Goal: Transaction & Acquisition: Purchase product/service

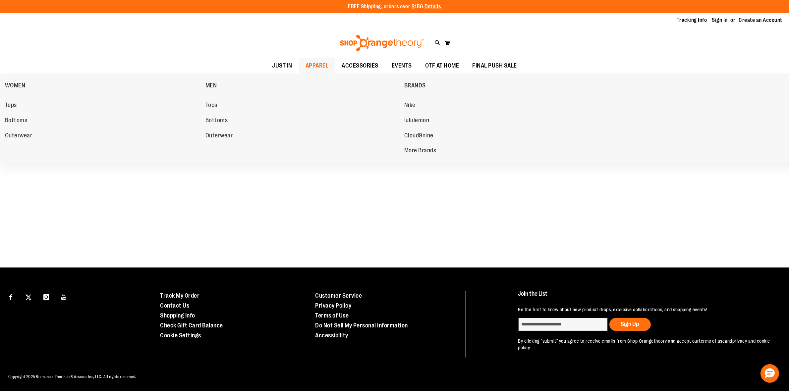
drag, startPoint x: 310, startPoint y: 93, endPoint x: 307, endPoint y: 113, distance: 20.1
click at [307, 113] on li "MEN Tops Bottoms Outerwear" at bounding box center [303, 115] width 199 height 76
click at [413, 104] on span "Nike" at bounding box center [409, 106] width 11 height 8
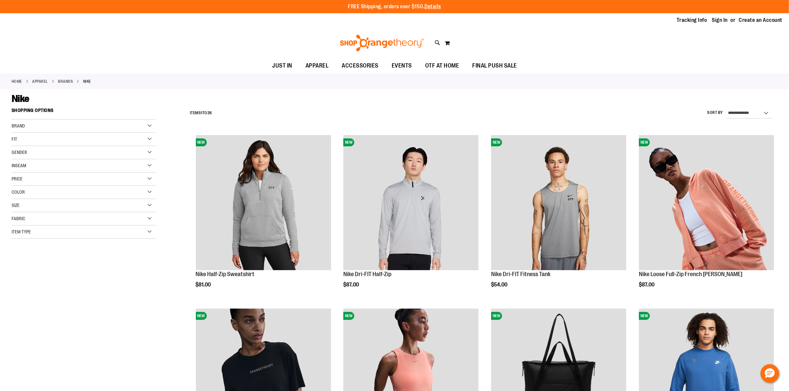
click at [144, 234] on div "Item Type" at bounding box center [84, 232] width 144 height 13
click at [28, 270] on link "Hoodies 1 item" at bounding box center [79, 270] width 139 height 7
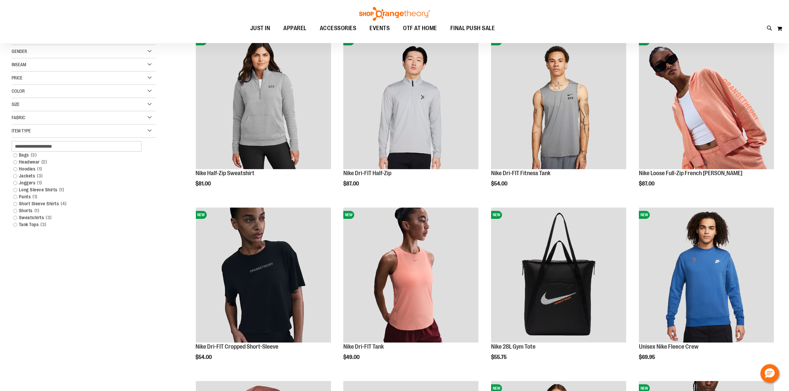
scroll to position [105, 0]
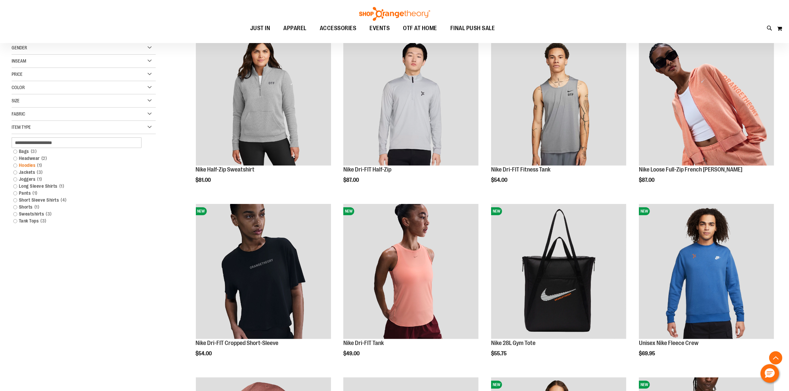
click at [15, 166] on link "Hoodies 1 item" at bounding box center [79, 165] width 139 height 7
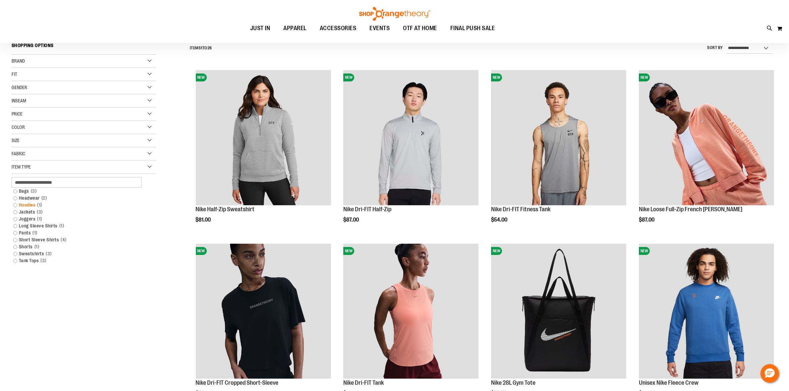
scroll to position [62, 0]
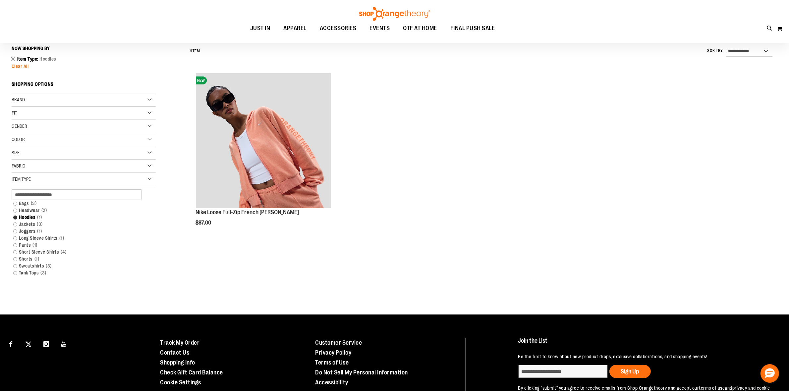
click at [24, 67] on span "Clear All" at bounding box center [20, 66] width 17 height 5
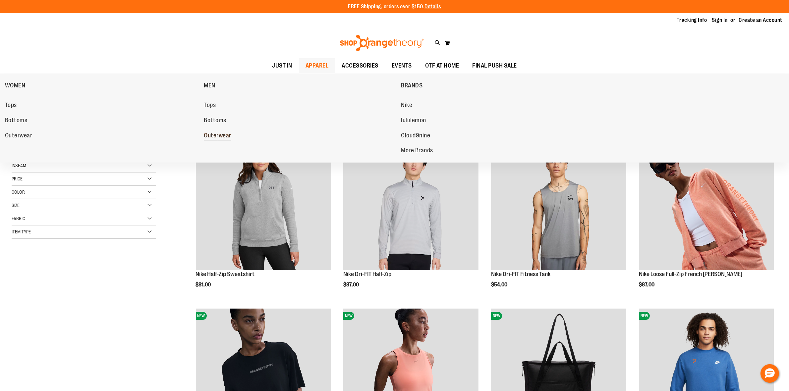
click at [211, 138] on span "Outerwear" at bounding box center [218, 136] width 28 height 8
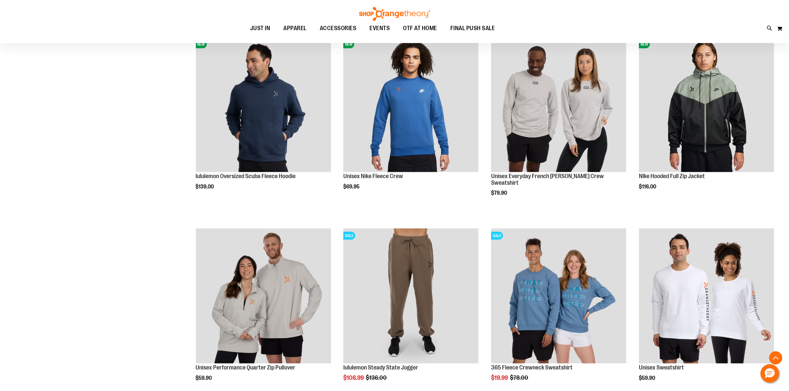
scroll to position [696, 0]
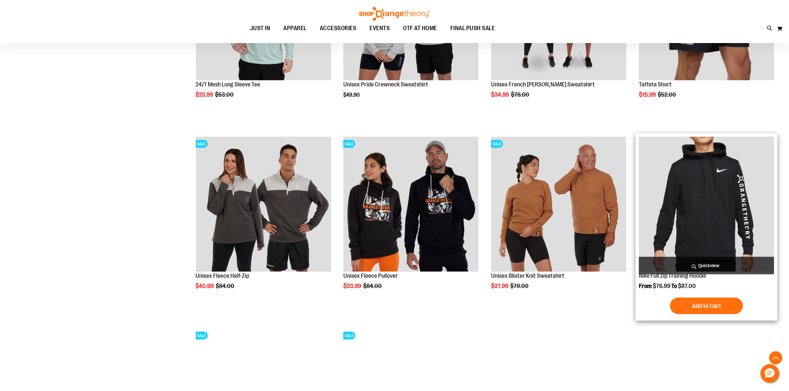
scroll to position [1152, 0]
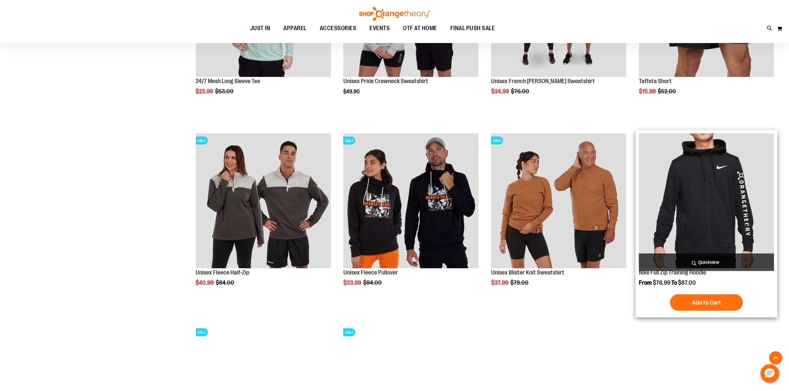
click at [714, 192] on img "product" at bounding box center [706, 201] width 135 height 135
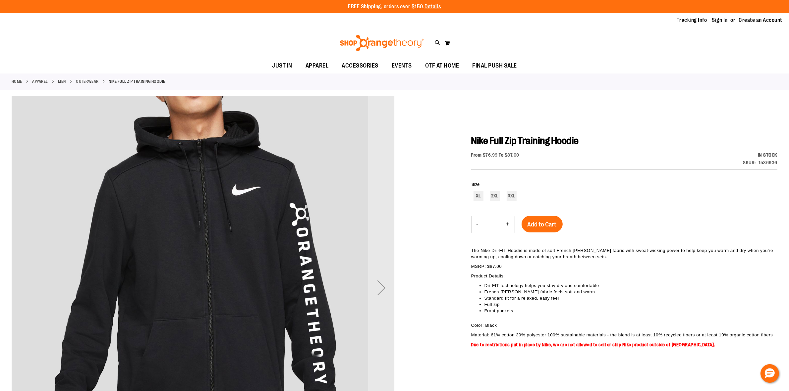
drag, startPoint x: 139, startPoint y: 183, endPoint x: 183, endPoint y: 165, distance: 48.0
click at [140, 183] on img "carousel" at bounding box center [203, 285] width 383 height 383
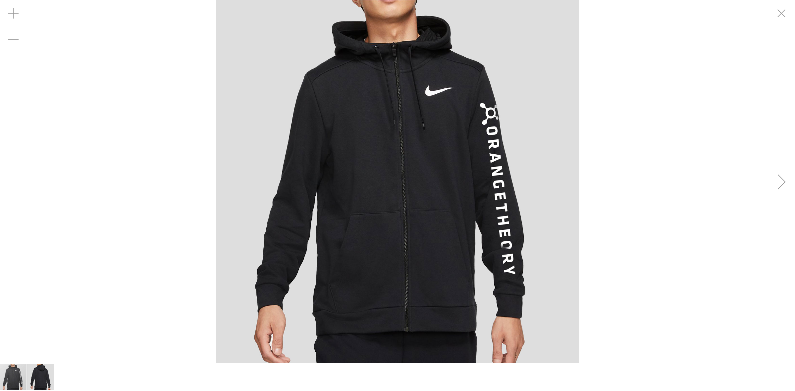
drag, startPoint x: 791, startPoint y: 18, endPoint x: 664, endPoint y: 25, distance: 127.4
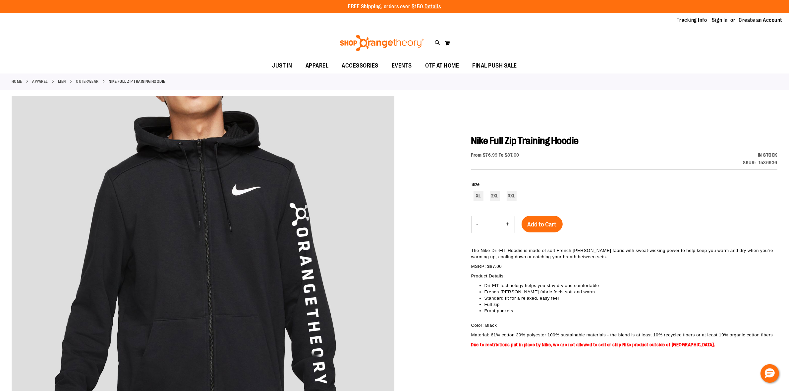
click at [48, 82] on link "APPAREL" at bounding box center [40, 82] width 16 height 6
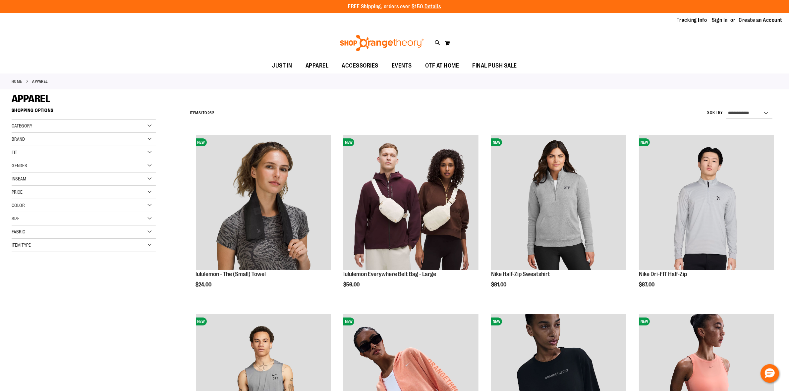
click at [60, 246] on div "Item Type" at bounding box center [84, 245] width 144 height 13
click at [15, 285] on link "Hoodies 14 items" at bounding box center [79, 283] width 139 height 7
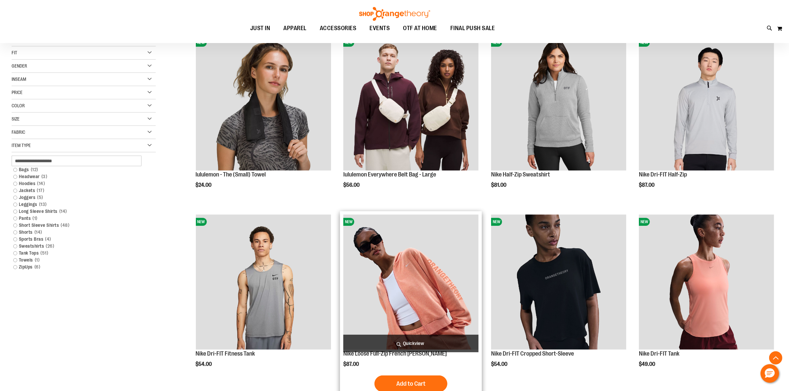
scroll to position [105, 0]
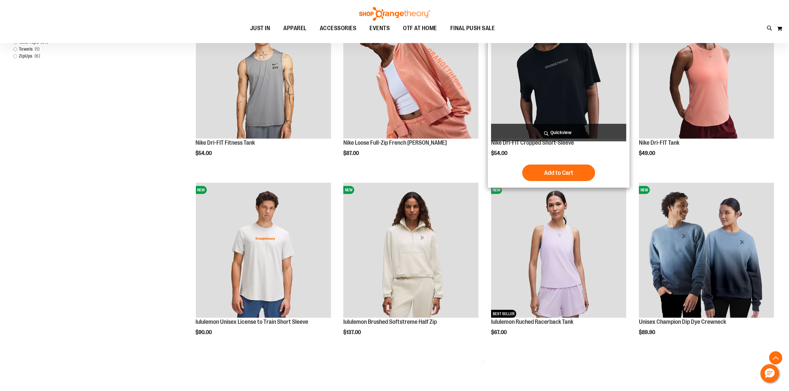
scroll to position [312, 0]
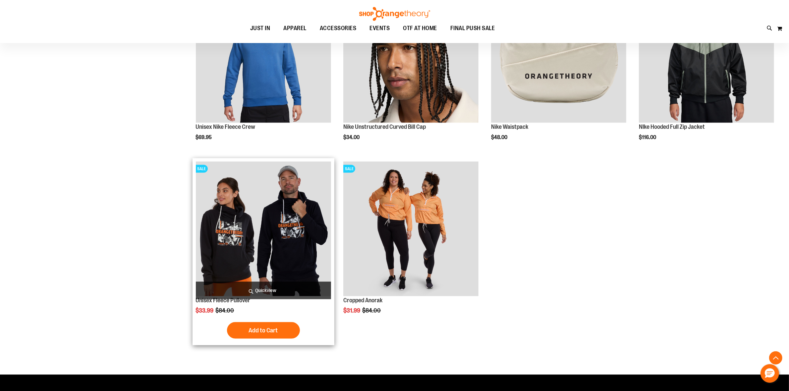
scroll to position [1016, 0]
click at [256, 335] on button "Add to Cart" at bounding box center [263, 330] width 73 height 17
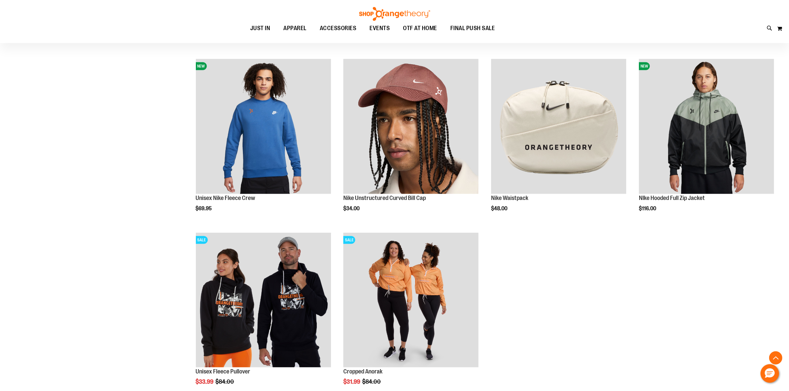
scroll to position [933, 0]
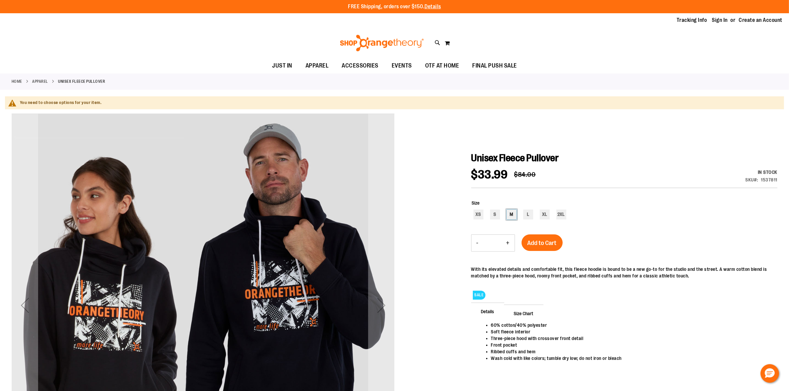
click at [512, 214] on div "M" at bounding box center [512, 215] width 10 height 10
type input "***"
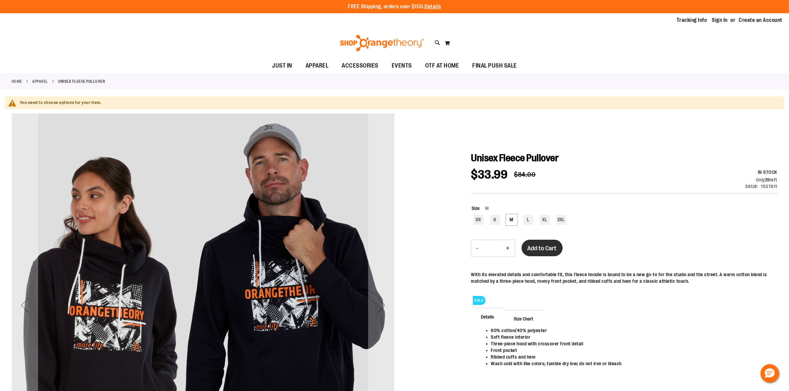
click at [538, 240] on div "Add to Cart" at bounding box center [542, 252] width 41 height 25
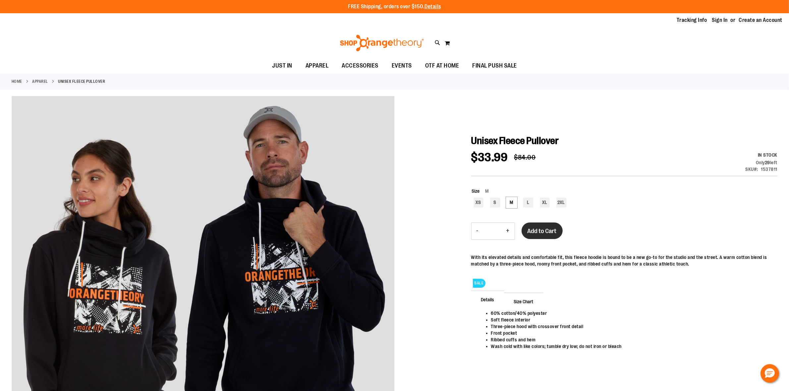
click at [544, 228] on span "Add to Cart" at bounding box center [542, 231] width 29 height 7
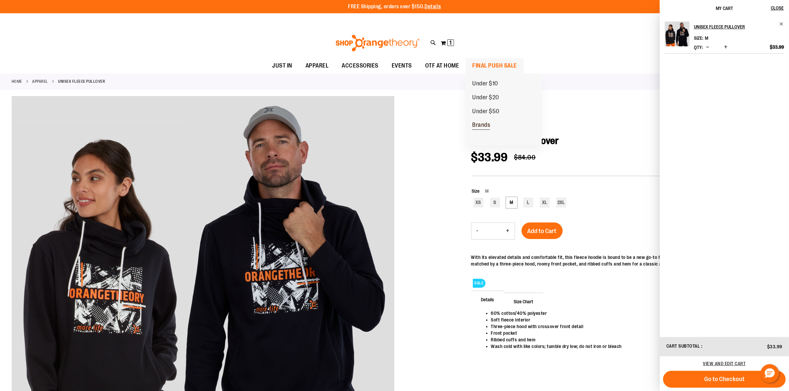
click at [488, 125] on span "Brands" at bounding box center [481, 126] width 18 height 8
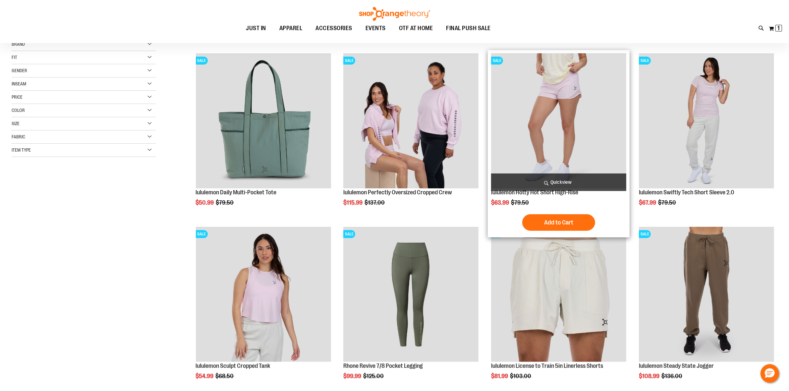
scroll to position [83, 0]
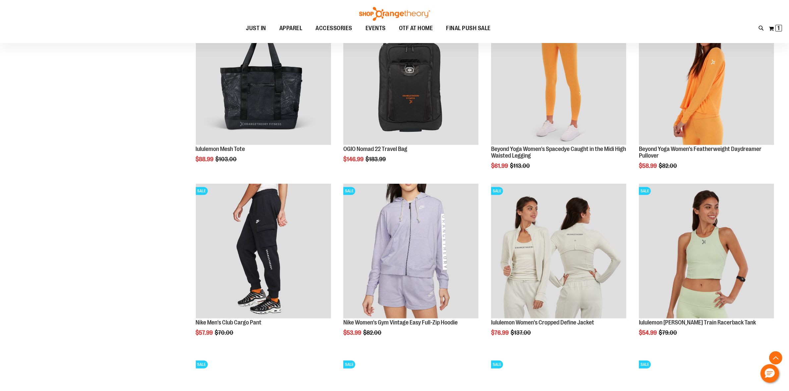
scroll to position [663, 0]
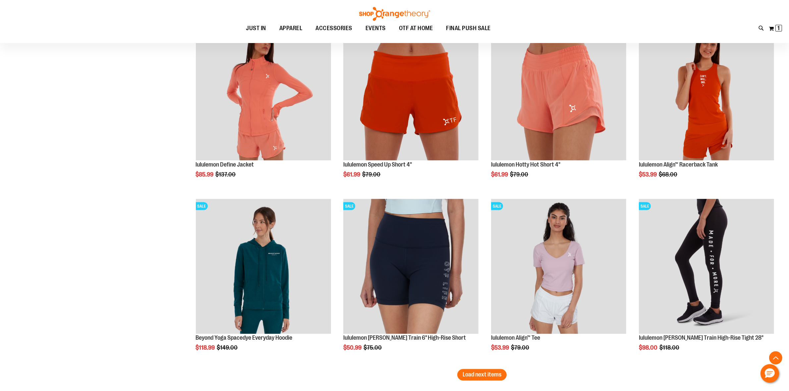
scroll to position [1367, 0]
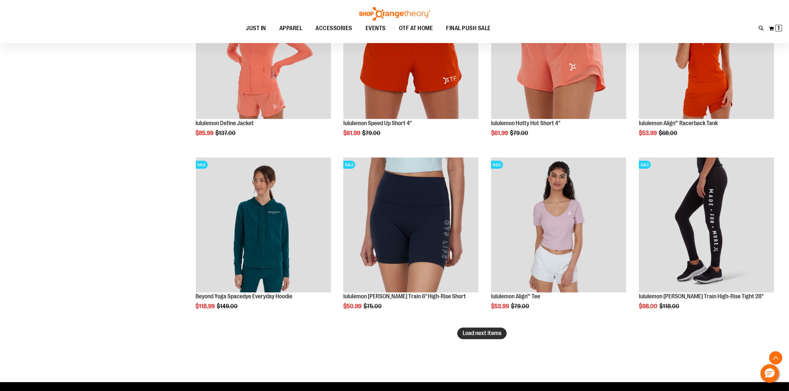
click at [492, 337] on span "Load next items" at bounding box center [482, 333] width 39 height 7
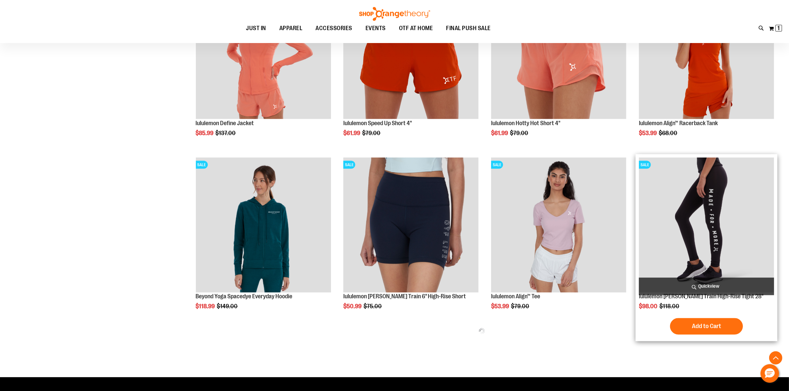
click at [724, 246] on img "product" at bounding box center [706, 225] width 135 height 135
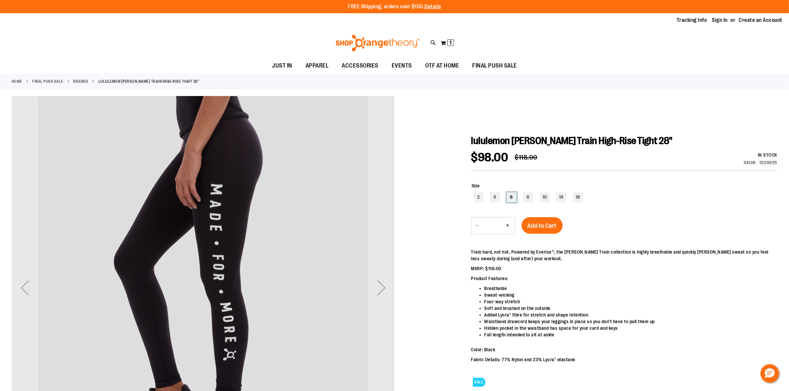
click at [513, 197] on div "6" at bounding box center [512, 198] width 10 height 10
type input "***"
click at [546, 227] on span "Add to Cart" at bounding box center [542, 225] width 29 height 7
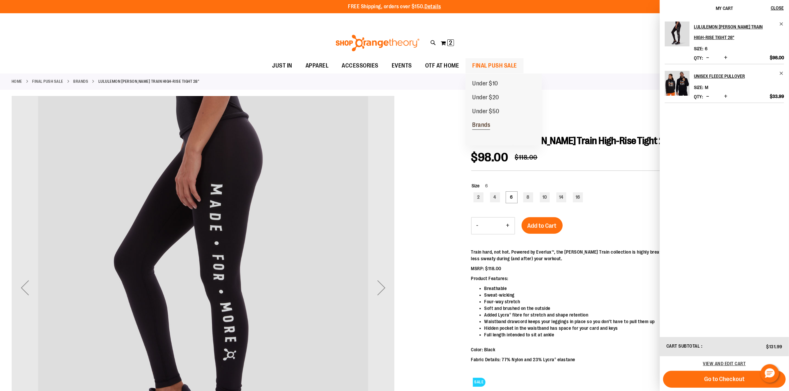
click at [485, 124] on span "Brands" at bounding box center [481, 126] width 18 height 8
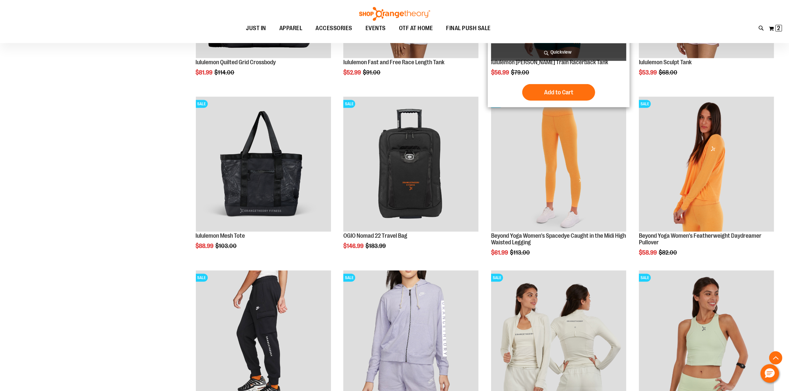
scroll to position [559, 0]
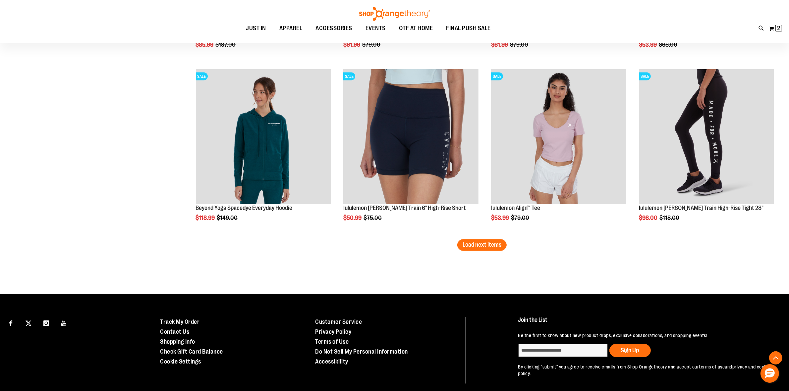
scroll to position [1470, 0]
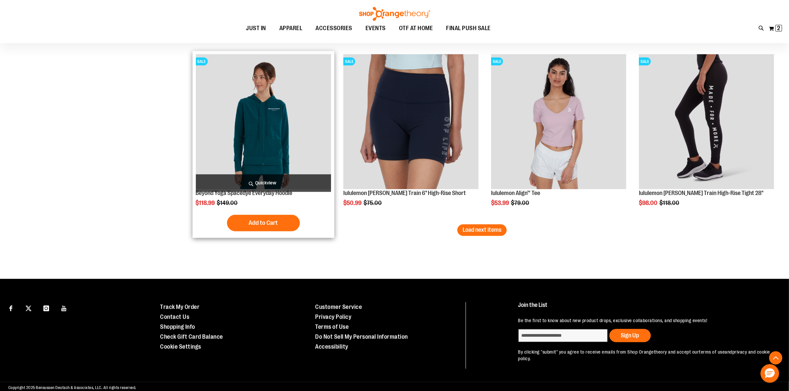
click at [285, 149] on img "product" at bounding box center [263, 121] width 135 height 135
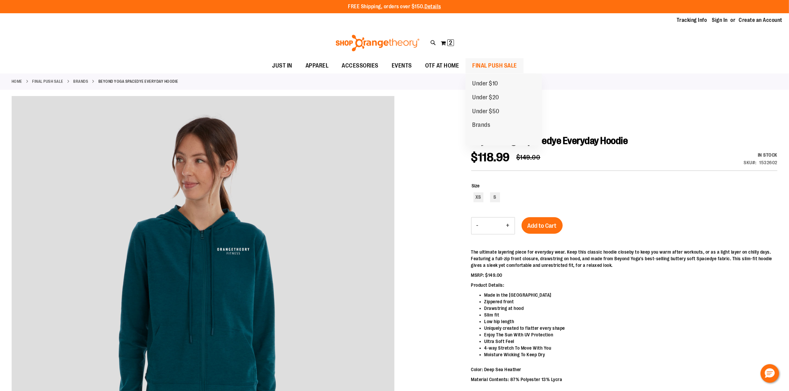
click at [491, 66] on span "FINAL PUSH SALE" at bounding box center [494, 65] width 45 height 15
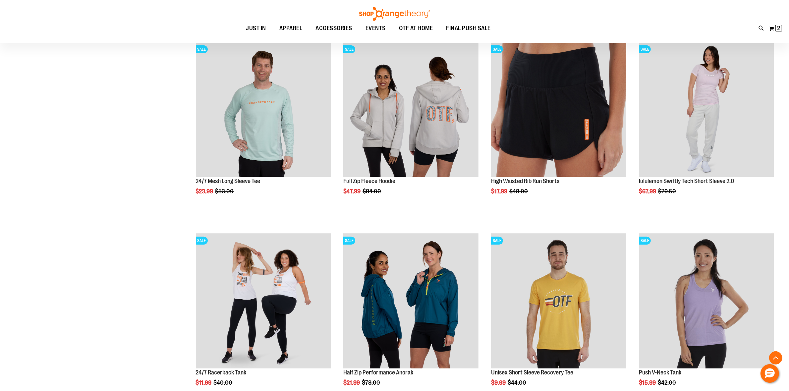
scroll to position [290, 0]
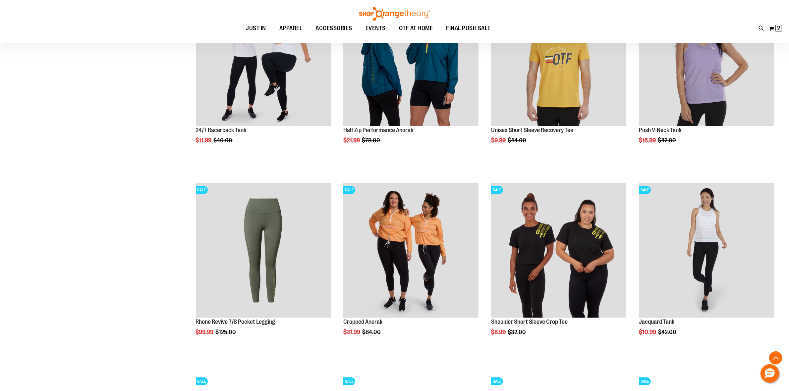
scroll to position [580, 0]
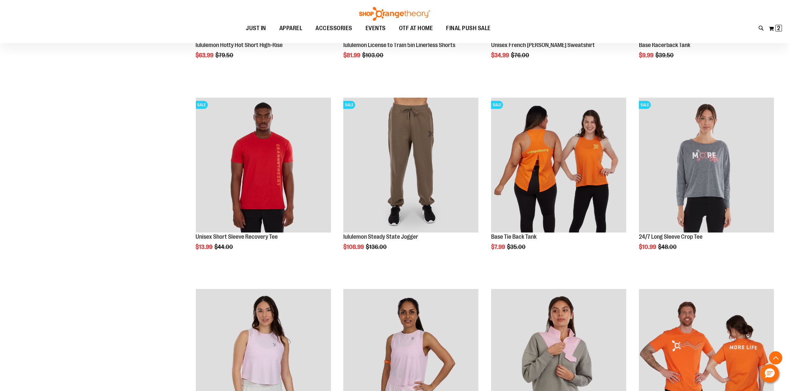
scroll to position [1035, 0]
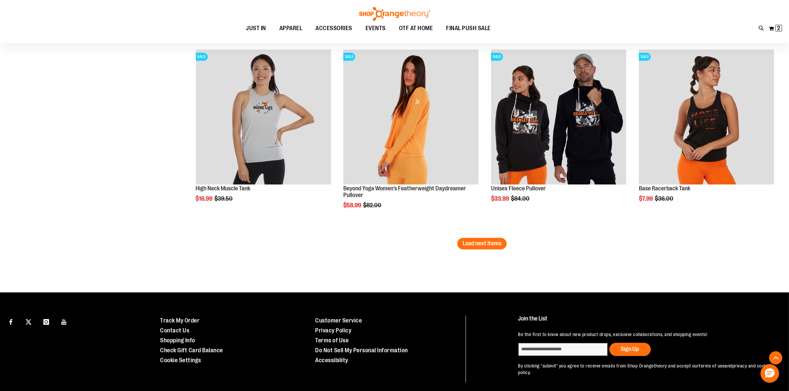
scroll to position [1644, 0]
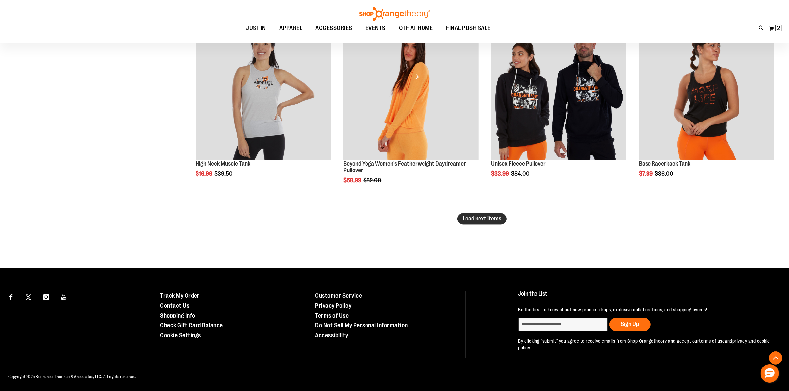
click at [493, 216] on span "Load next items" at bounding box center [482, 218] width 39 height 7
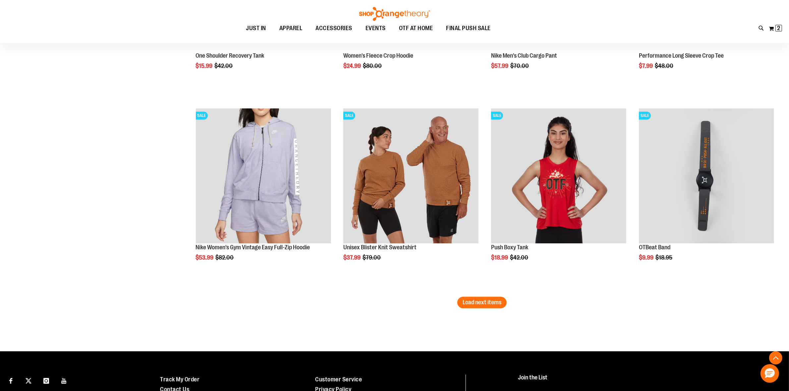
scroll to position [2141, 0]
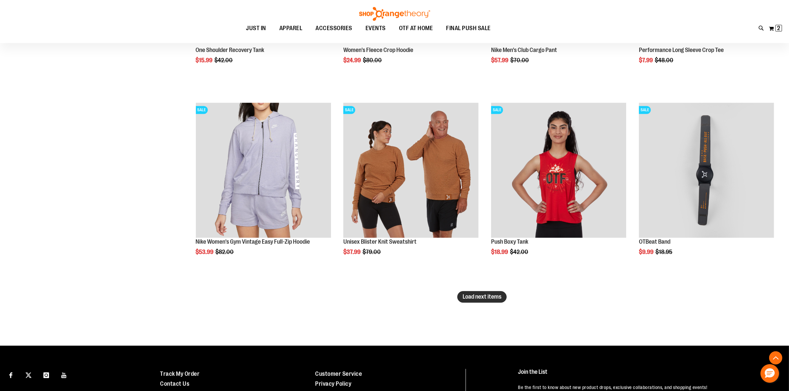
click at [481, 299] on span "Load next items" at bounding box center [482, 297] width 39 height 7
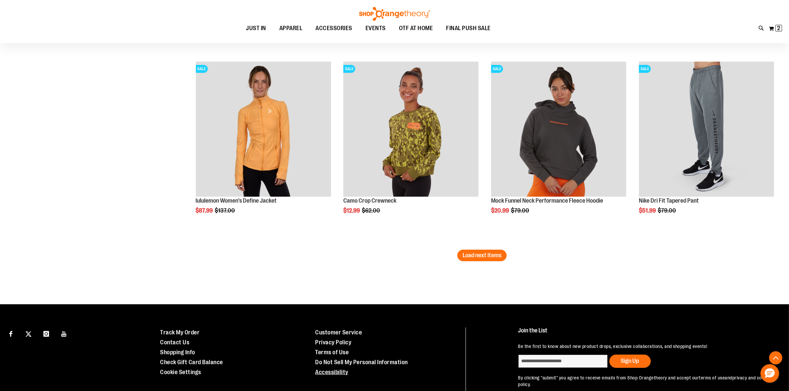
scroll to position [2763, 0]
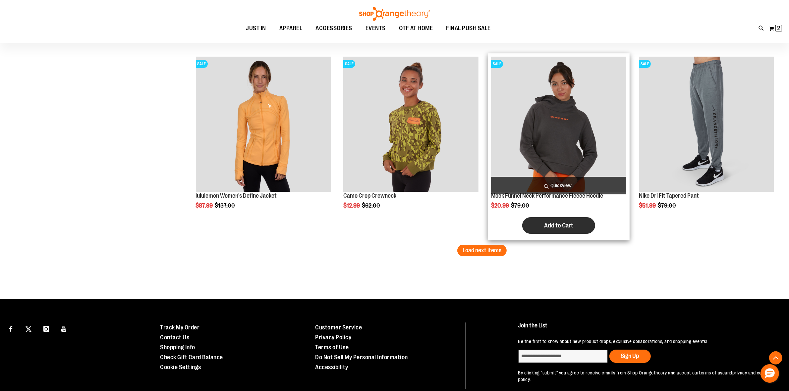
click at [555, 227] on span "Add to Cart" at bounding box center [558, 225] width 29 height 7
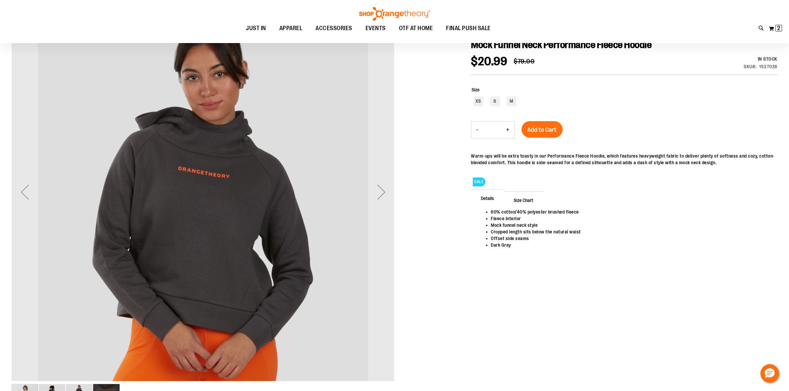
scroll to position [124, 0]
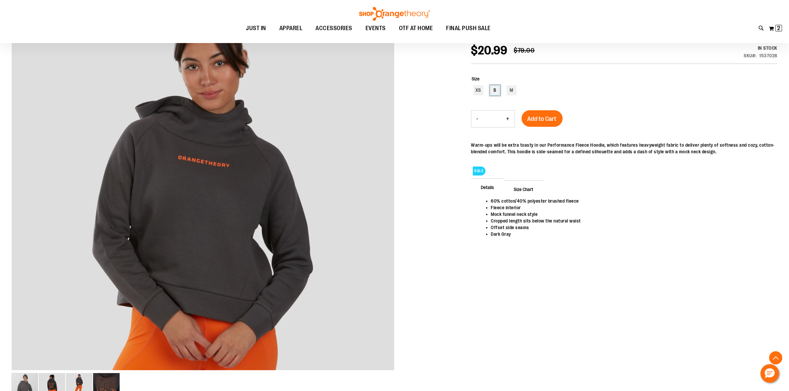
click at [495, 92] on div "S" at bounding box center [495, 90] width 10 height 10
type input "***"
click at [543, 120] on span "Add to Cart" at bounding box center [542, 118] width 29 height 7
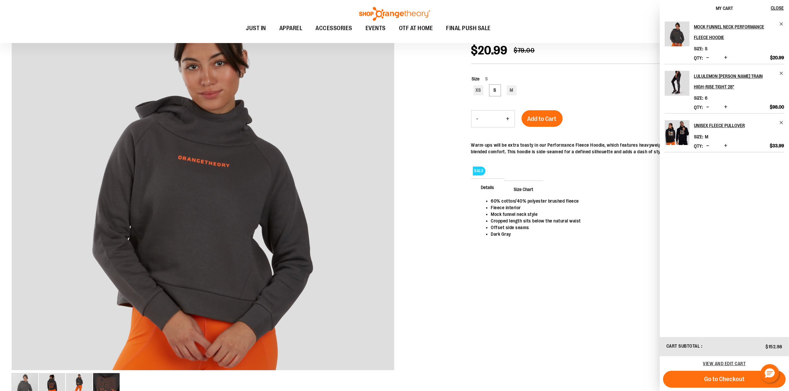
click at [678, 136] on img "Product" at bounding box center [677, 132] width 25 height 25
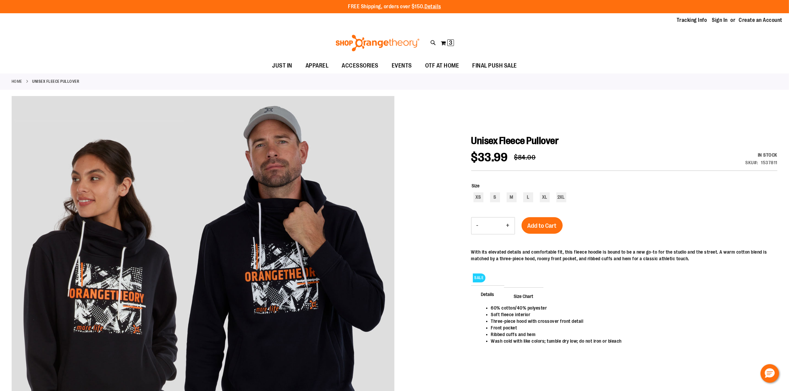
click at [15, 80] on link "Home" at bounding box center [17, 82] width 11 height 6
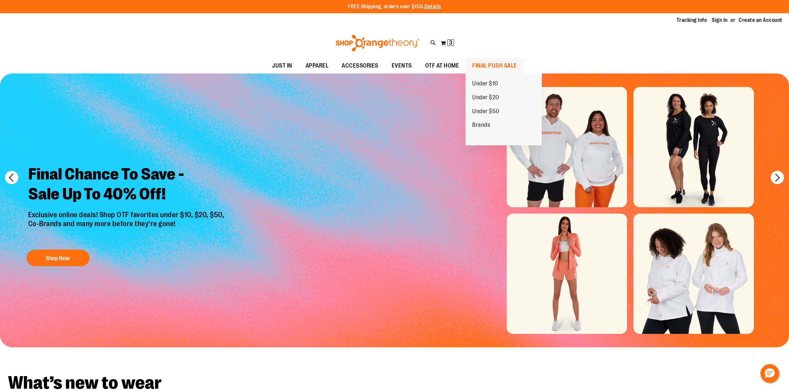
click at [497, 63] on span "FINAL PUSH SALE" at bounding box center [494, 65] width 45 height 15
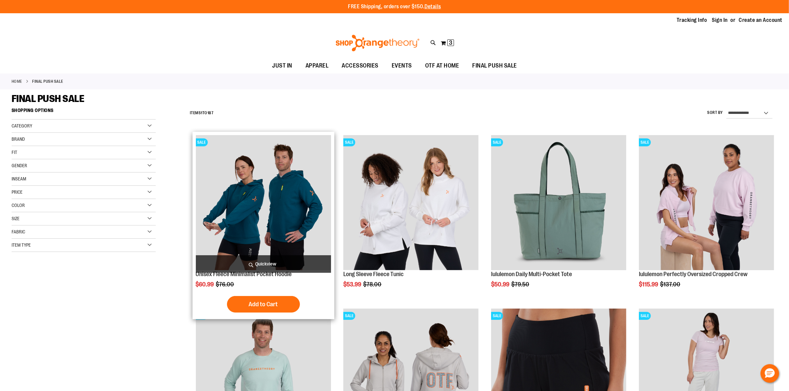
click at [283, 235] on img "product" at bounding box center [263, 202] width 135 height 135
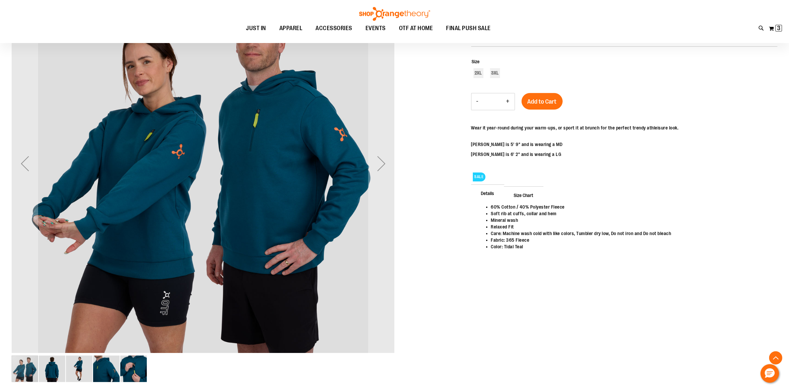
scroll to position [83, 0]
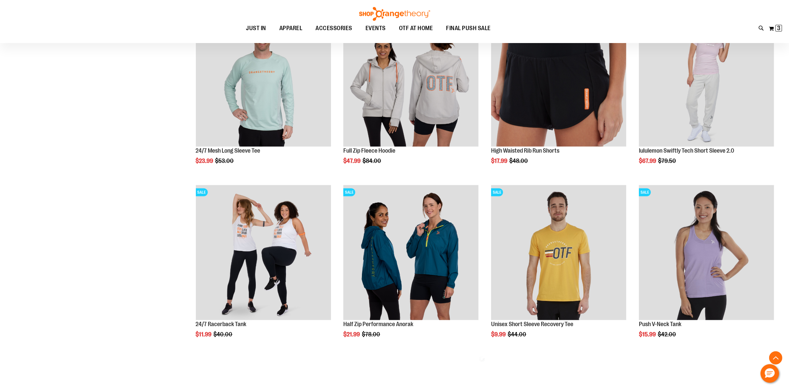
scroll to position [373, 0]
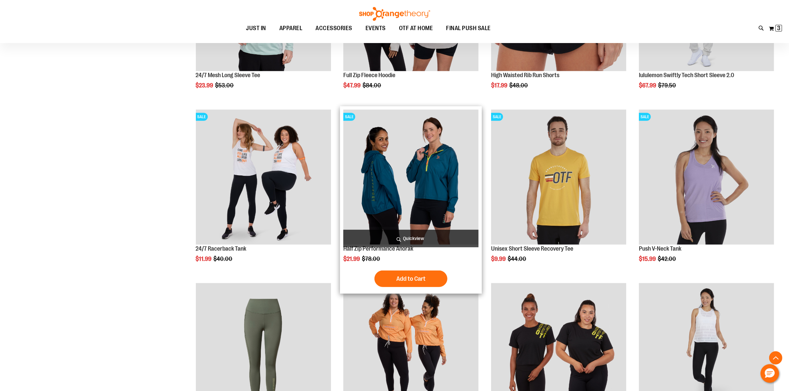
click at [423, 199] on img "product" at bounding box center [410, 177] width 135 height 135
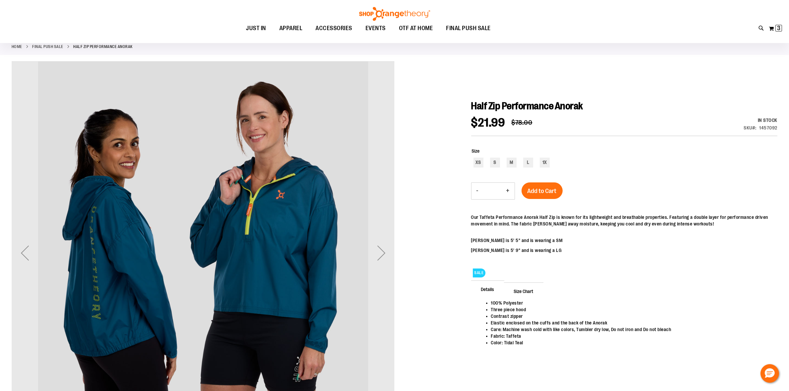
scroll to position [83, 0]
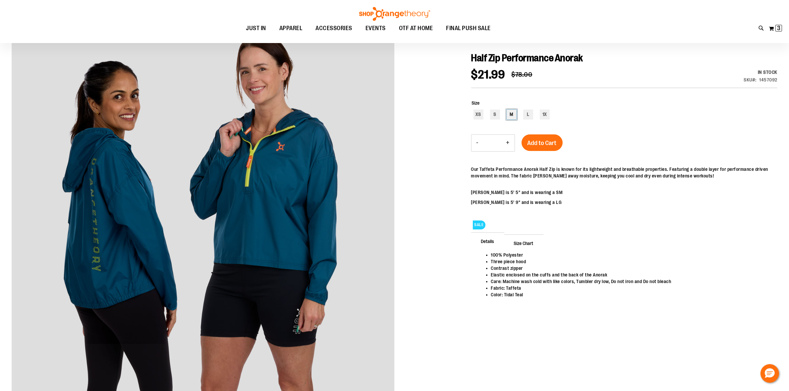
click at [510, 117] on div "M" at bounding box center [512, 115] width 10 height 10
type input "***"
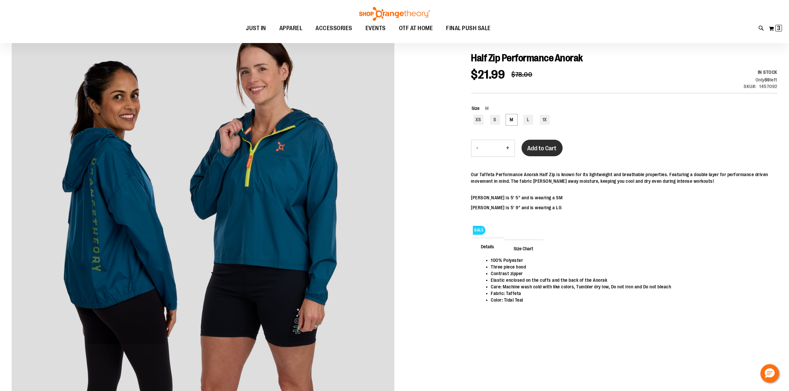
click at [538, 150] on span "Add to Cart" at bounding box center [542, 148] width 29 height 7
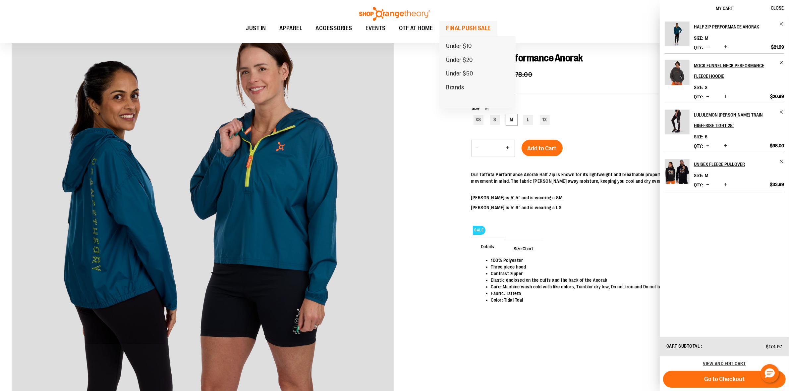
click at [477, 24] on span "FINAL PUSH SALE" at bounding box center [468, 28] width 45 height 15
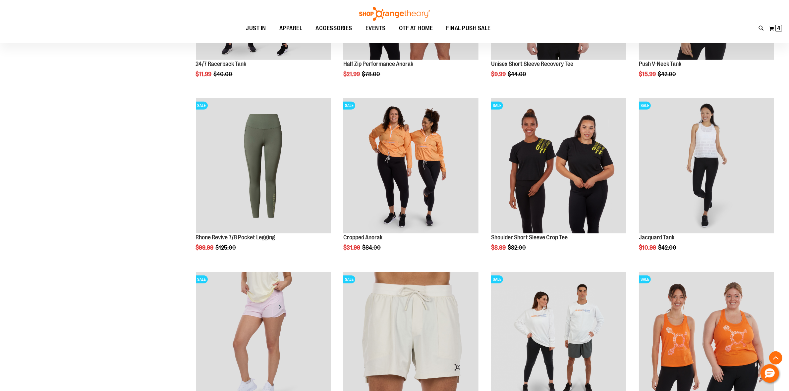
scroll to position [497, 0]
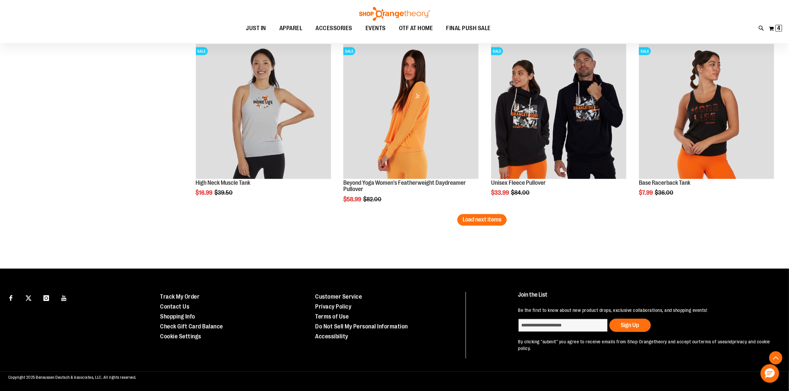
scroll to position [1408, 0]
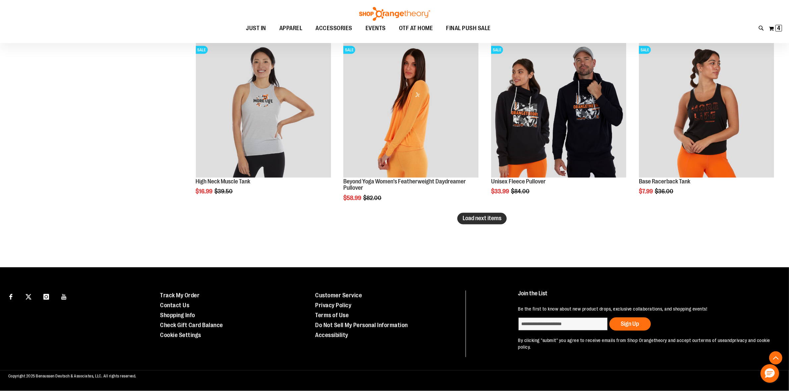
click at [492, 218] on span "Load next items" at bounding box center [482, 218] width 39 height 7
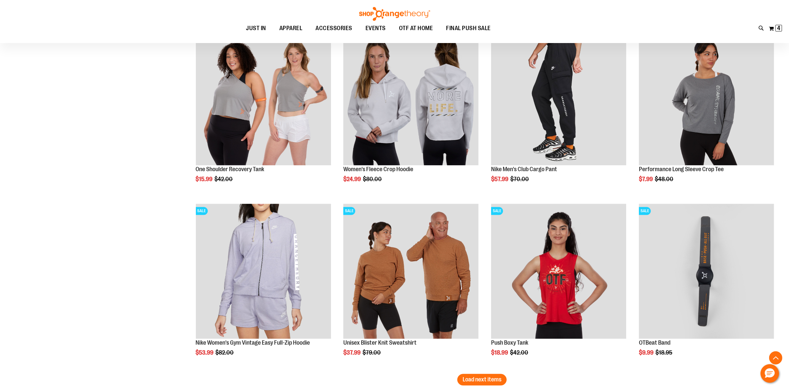
scroll to position [1781, 0]
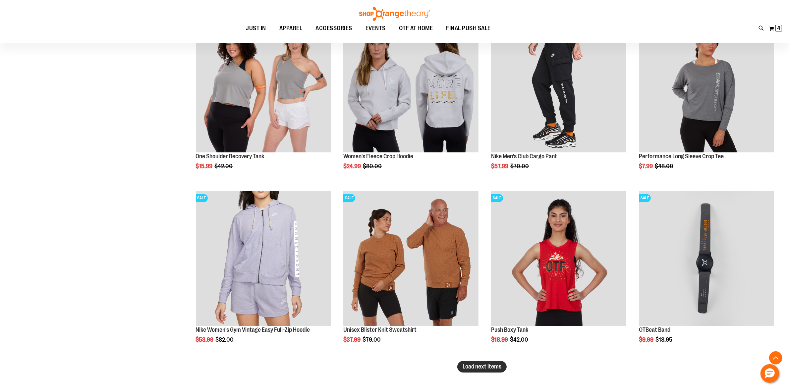
click at [495, 369] on span "Load next items" at bounding box center [482, 366] width 39 height 7
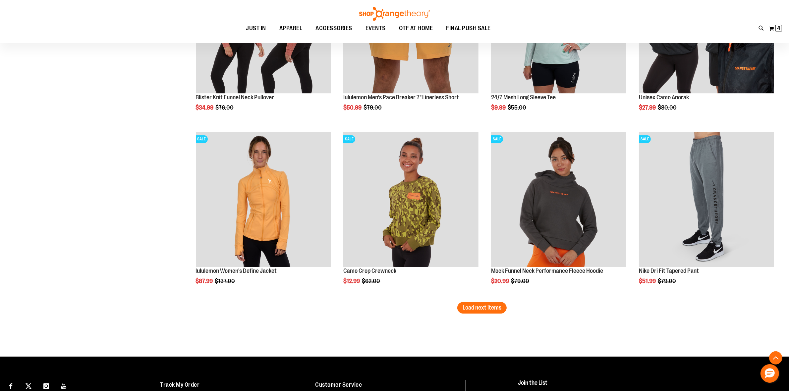
scroll to position [2450, 0]
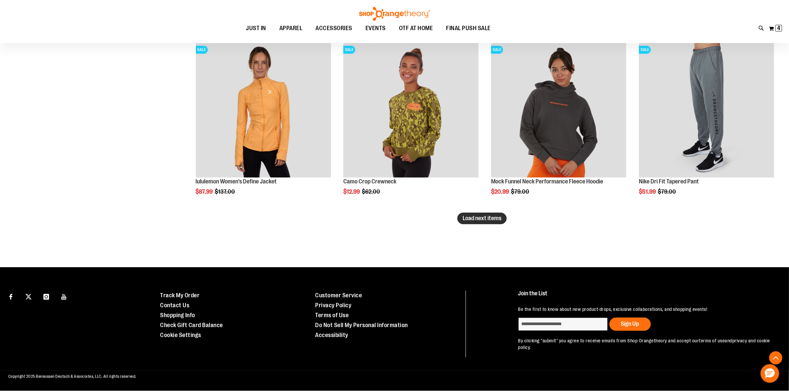
click at [479, 219] on span "Load next items" at bounding box center [482, 218] width 39 height 7
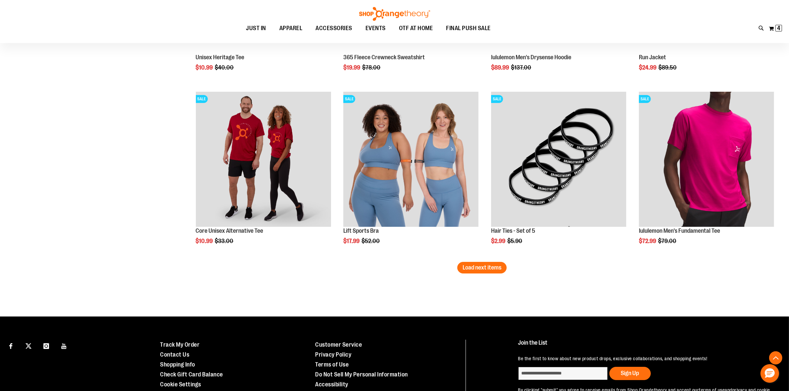
scroll to position [2947, 0]
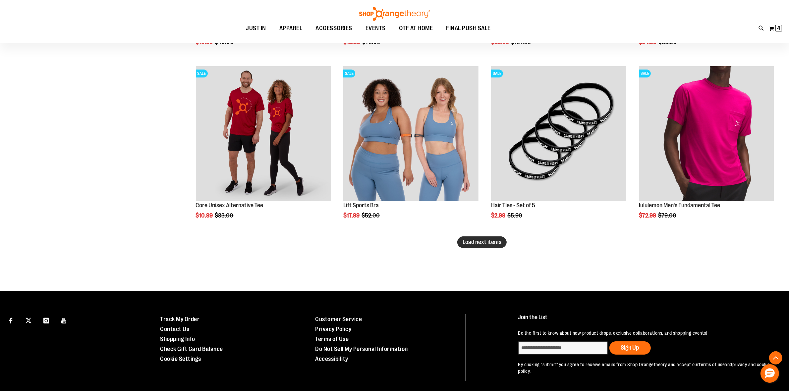
click at [502, 247] on button "Load next items" at bounding box center [481, 243] width 49 height 12
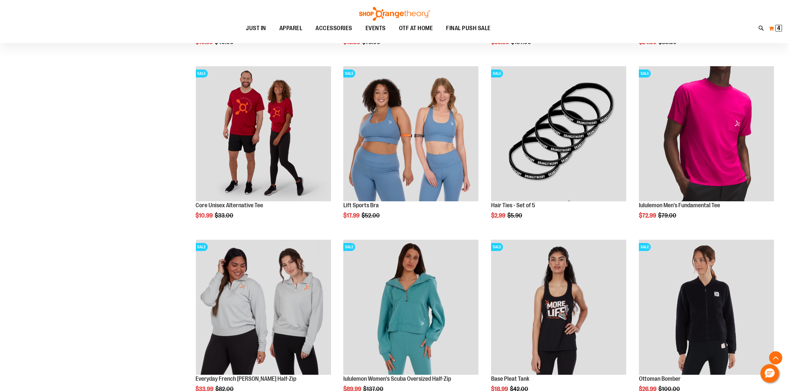
click at [773, 27] on button "My Cart 4 4 items" at bounding box center [775, 28] width 14 height 11
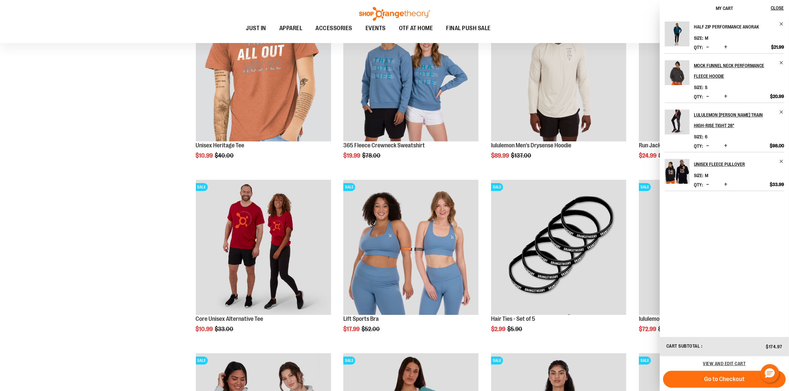
scroll to position [2823, 0]
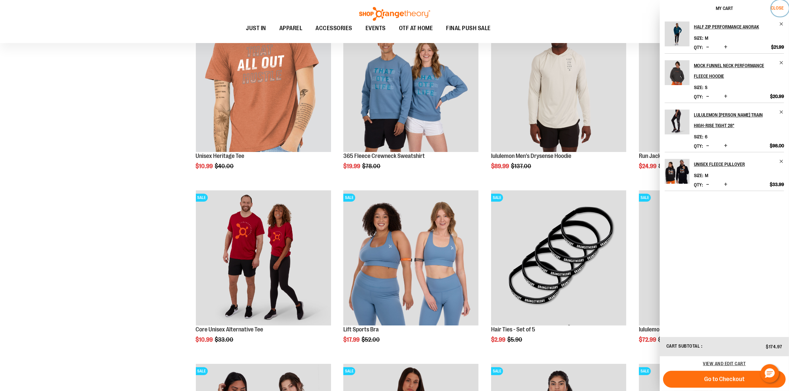
click at [777, 10] on button "Close" at bounding box center [780, 8] width 18 height 17
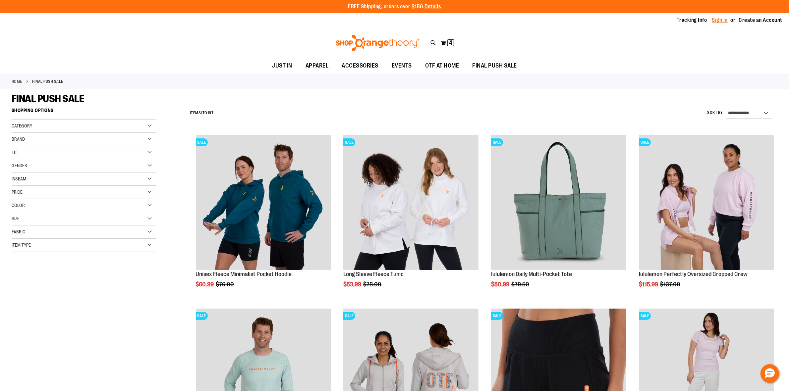
click at [722, 22] on link "Sign In" at bounding box center [720, 20] width 16 height 7
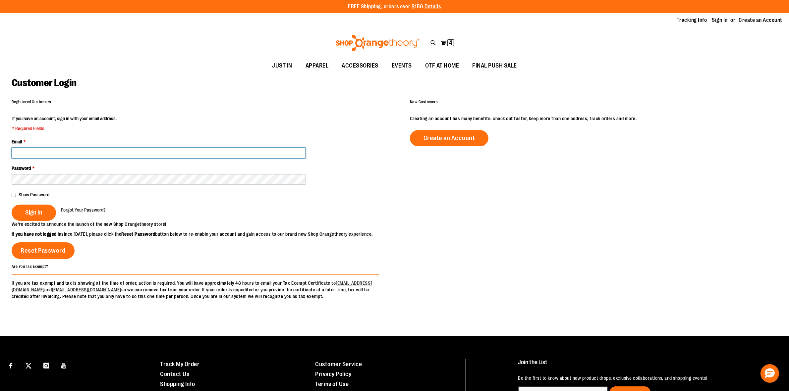
click at [145, 151] on input "Email *" at bounding box center [159, 153] width 294 height 11
type input "**********"
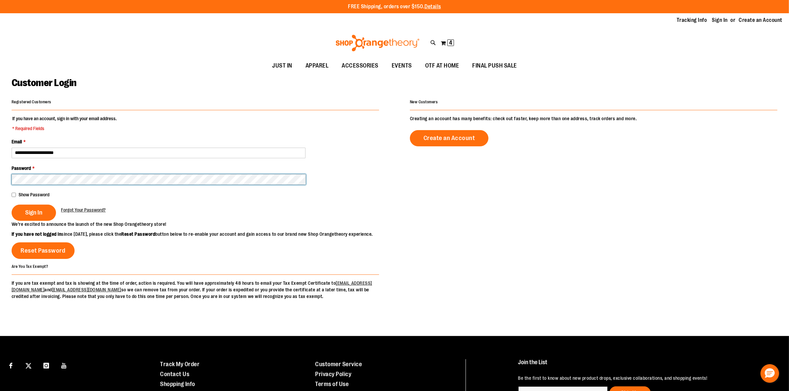
click at [12, 205] on button "Sign In" at bounding box center [34, 213] width 44 height 16
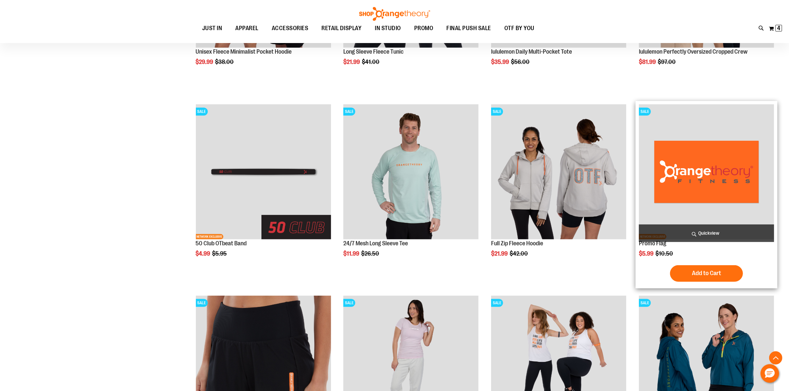
scroll to position [248, 0]
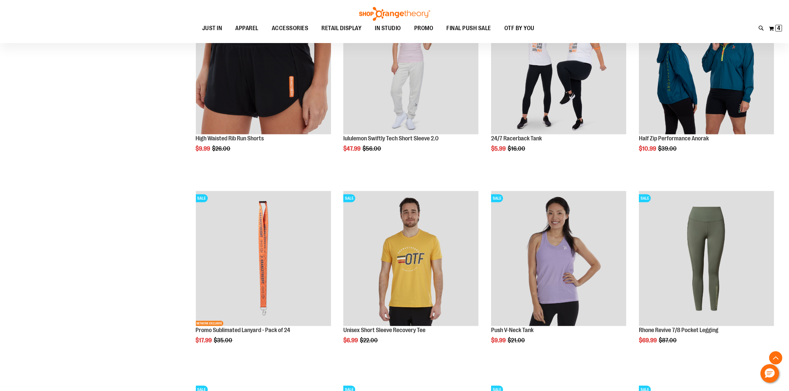
scroll to position [538, 0]
